Goal: Complete application form: Complete application form

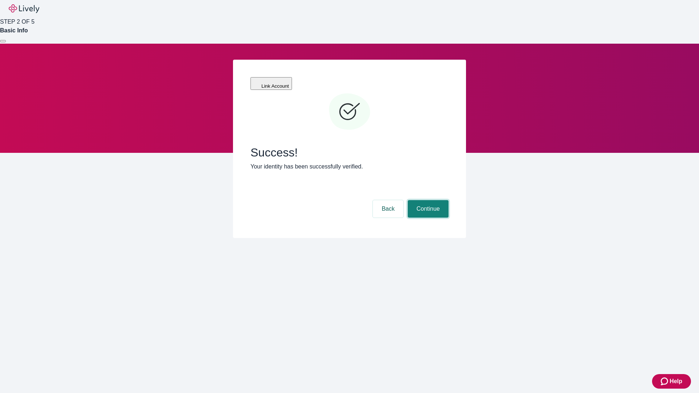
click at [427, 200] on button "Continue" at bounding box center [428, 208] width 41 height 17
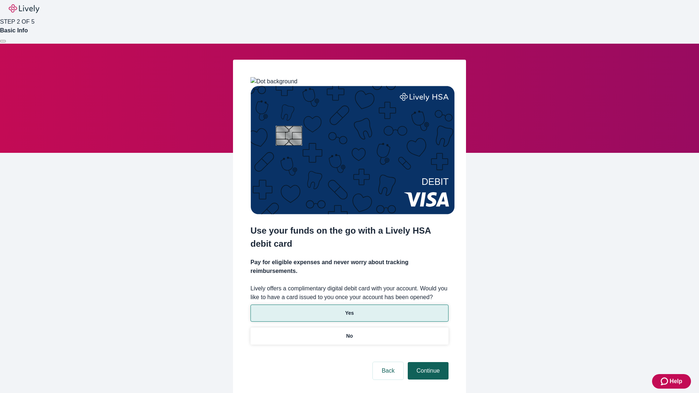
click at [349, 310] on p "Yes" at bounding box center [349, 314] width 9 height 8
click at [427, 362] on button "Continue" at bounding box center [428, 370] width 41 height 17
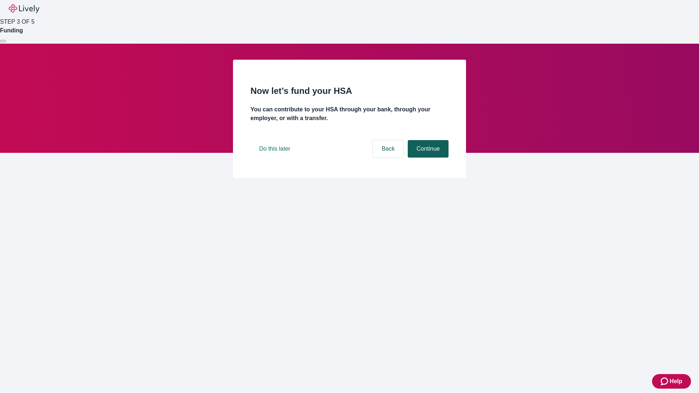
click at [427, 158] on button "Continue" at bounding box center [428, 148] width 41 height 17
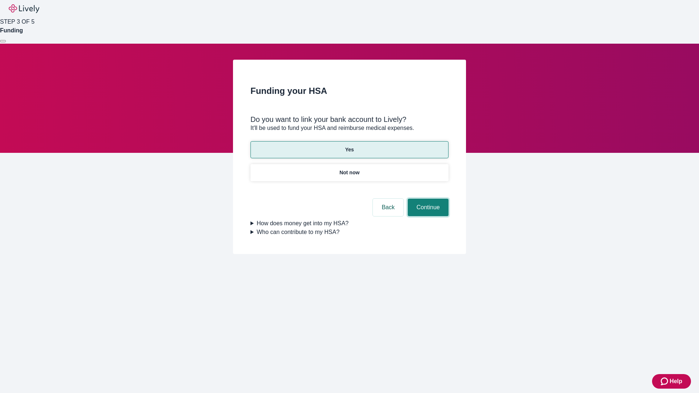
click at [427, 199] on button "Continue" at bounding box center [428, 207] width 41 height 17
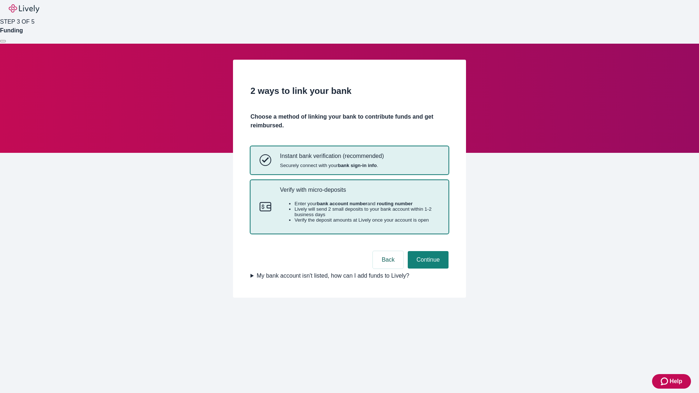
click at [359, 193] on p "Verify with micro-deposits" at bounding box center [360, 189] width 160 height 7
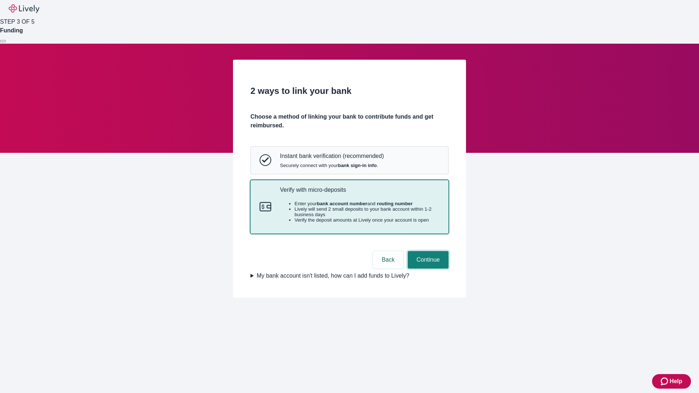
click at [427, 269] on button "Continue" at bounding box center [428, 259] width 41 height 17
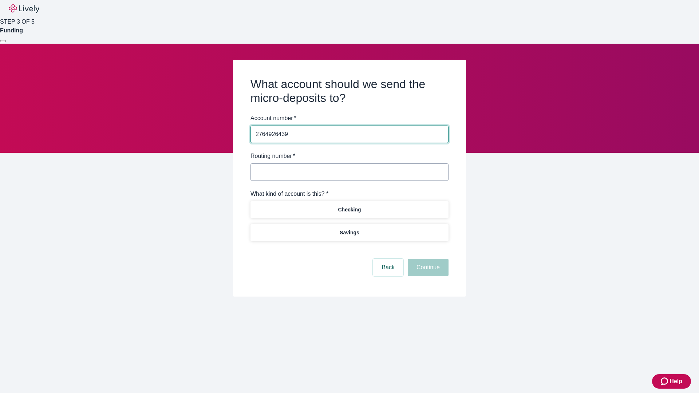
type input "2764926439"
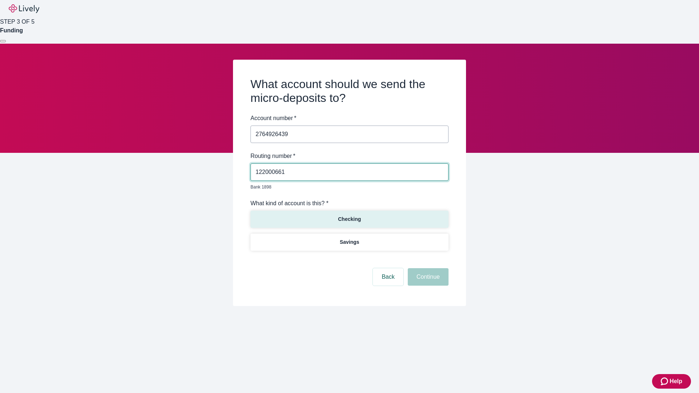
type input "122000661"
click at [349, 216] on p "Checking" at bounding box center [349, 220] width 23 height 8
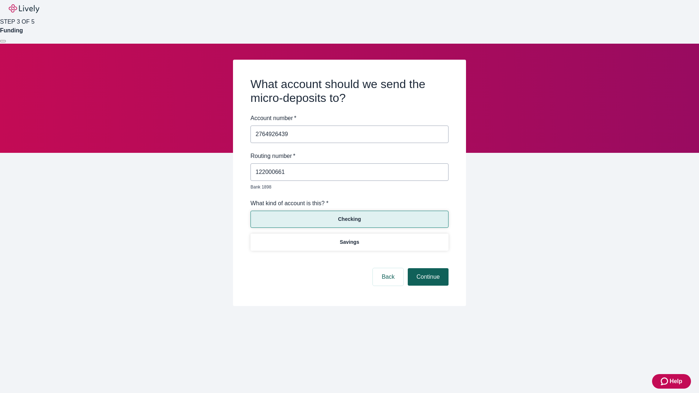
click at [427, 269] on button "Continue" at bounding box center [428, 276] width 41 height 17
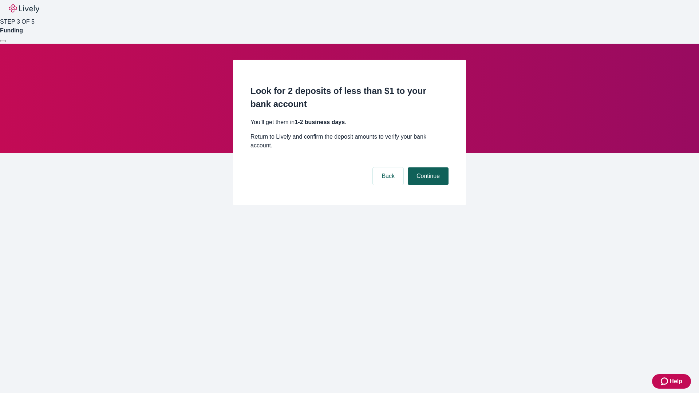
click at [427, 168] on button "Continue" at bounding box center [428, 176] width 41 height 17
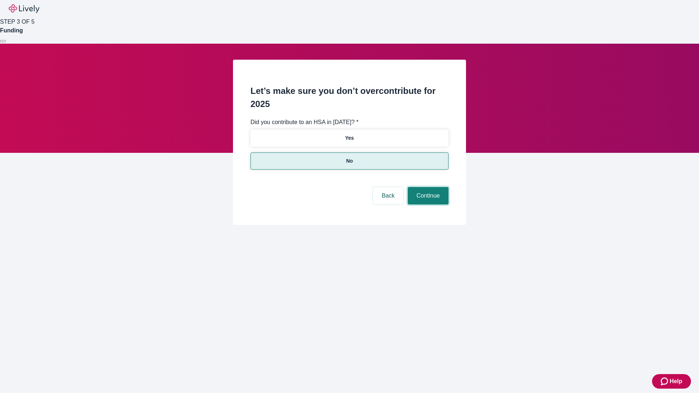
click at [427, 187] on button "Continue" at bounding box center [428, 195] width 41 height 17
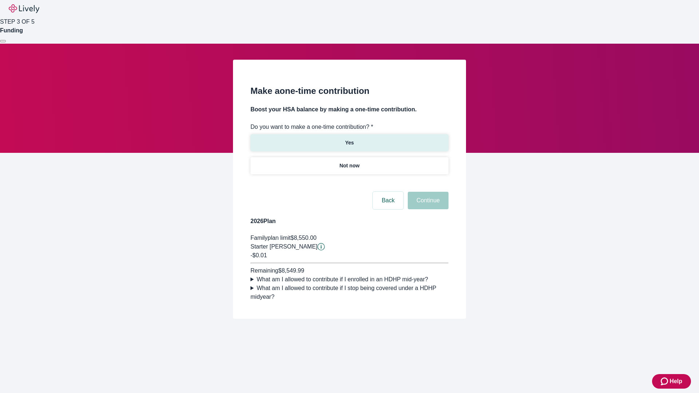
click at [349, 139] on p "Yes" at bounding box center [349, 143] width 9 height 8
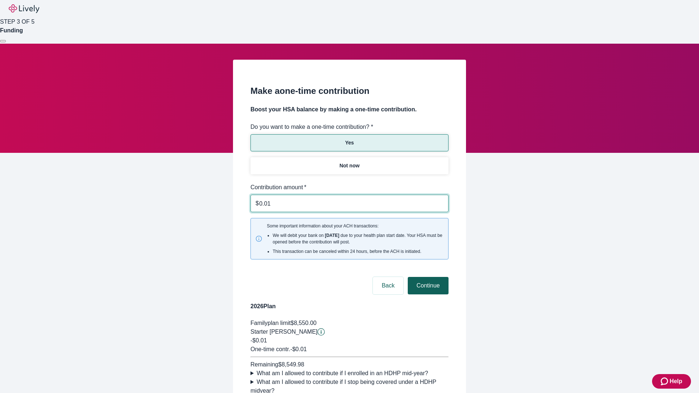
type input "0.01"
click at [427, 277] on button "Continue" at bounding box center [428, 285] width 41 height 17
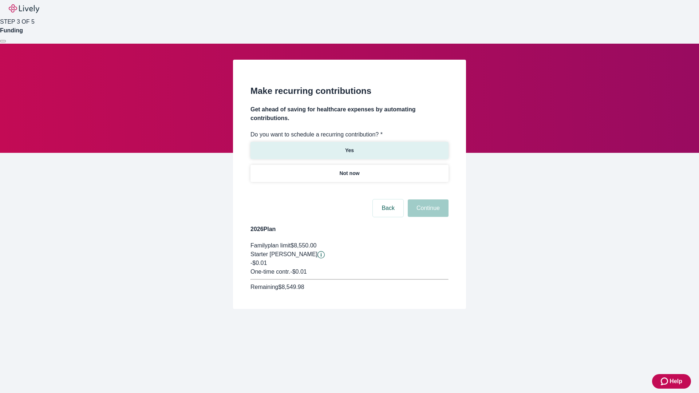
click at [349, 147] on p "Yes" at bounding box center [349, 151] width 9 height 8
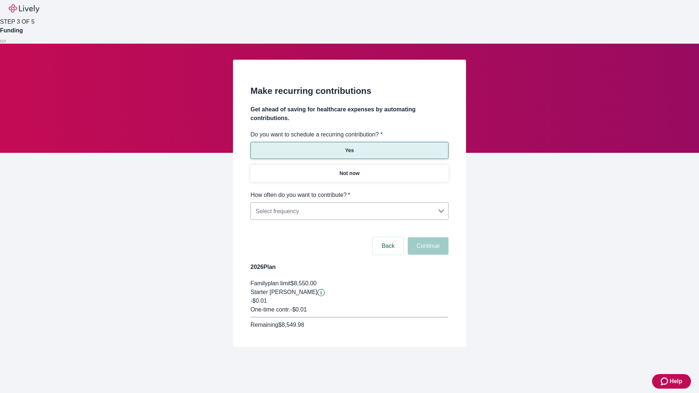
click at [349, 191] on body "Help STEP 3 OF 5 Funding Make recurring contributions Get ahead of saving for h…" at bounding box center [349, 191] width 699 height 382
type input "Monthly"
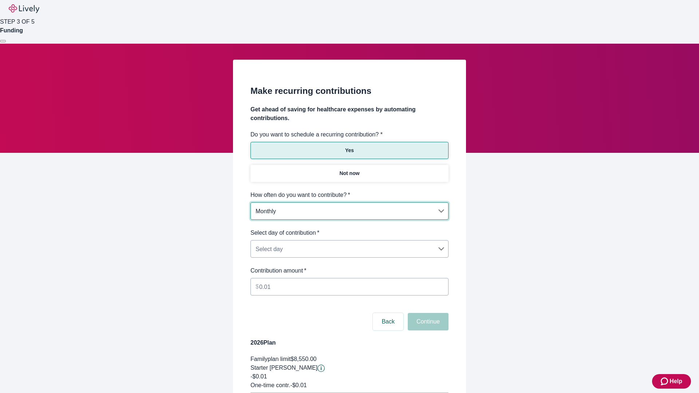
click at [349, 229] on body "Help STEP 3 OF 5 Funding Make recurring contributions Get ahead of saving for h…" at bounding box center [349, 229] width 699 height 458
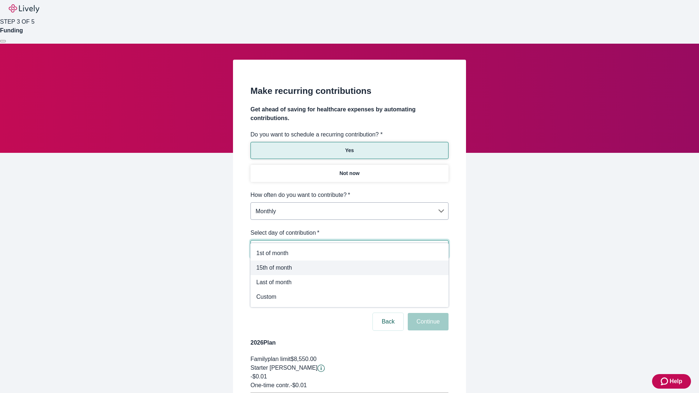
click at [350, 268] on span "15th of month" at bounding box center [349, 268] width 186 height 9
type input "Monthly15th"
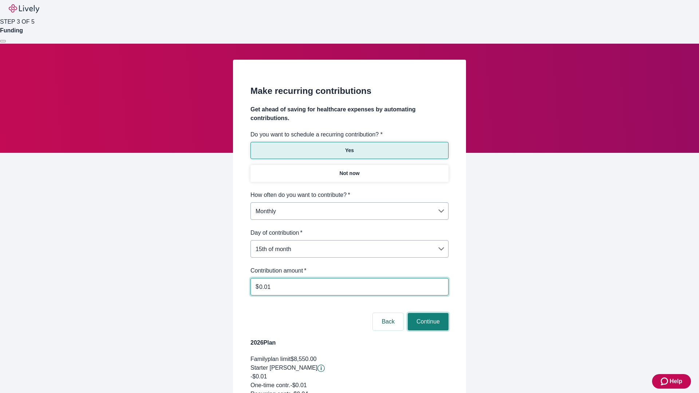
click at [427, 313] on button "Continue" at bounding box center [428, 321] width 41 height 17
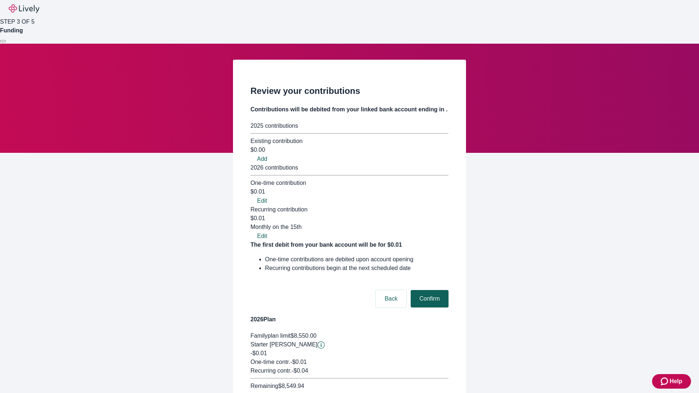
click at [429, 290] on button "Confirm" at bounding box center [430, 298] width 38 height 17
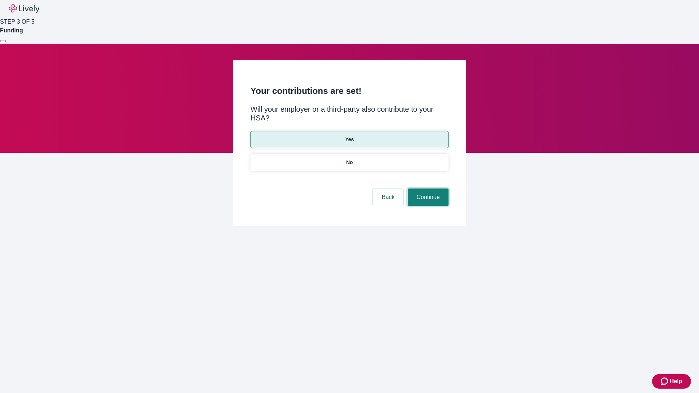
click at [427, 189] on button "Continue" at bounding box center [428, 197] width 41 height 17
